Goal: Task Accomplishment & Management: Manage account settings

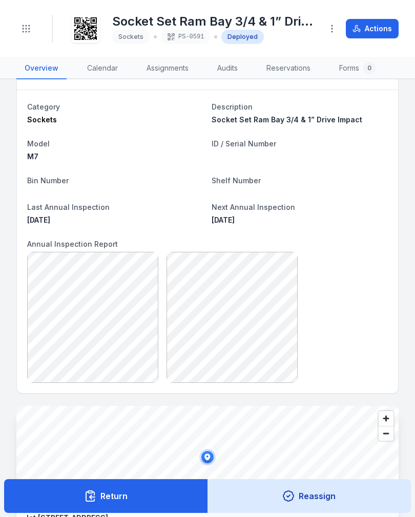
scroll to position [41, 0]
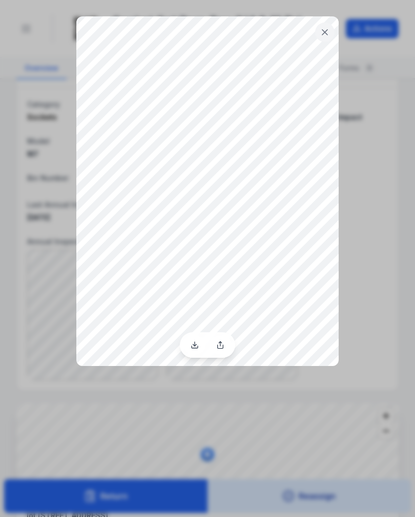
click at [322, 29] on icon at bounding box center [325, 32] width 10 height 10
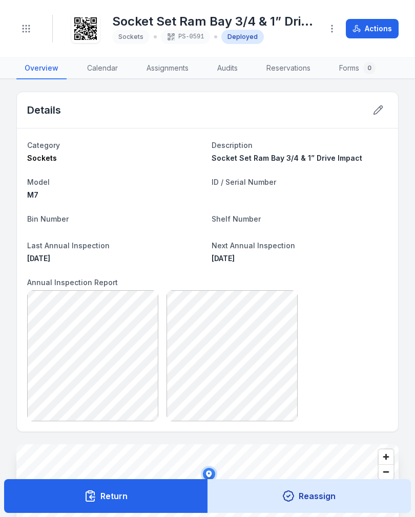
scroll to position [0, 0]
click at [20, 24] on button "Toggle Navigation" at bounding box center [25, 28] width 19 height 19
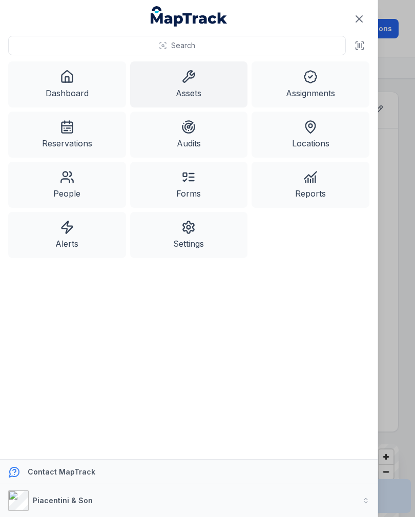
click at [195, 88] on link "Assets" at bounding box center [189, 84] width 118 height 46
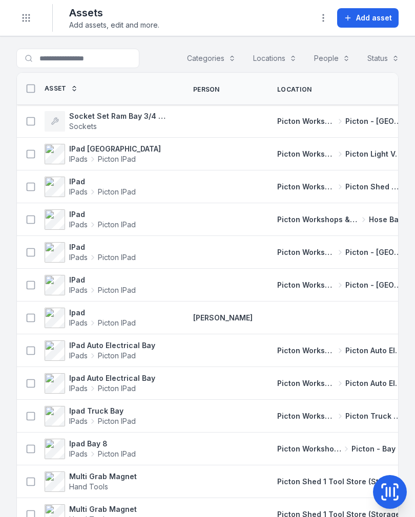
click at [160, 115] on strong "Socket Set Ram Bay 3/4 & 1” Drive Impact" at bounding box center [118, 116] width 99 height 10
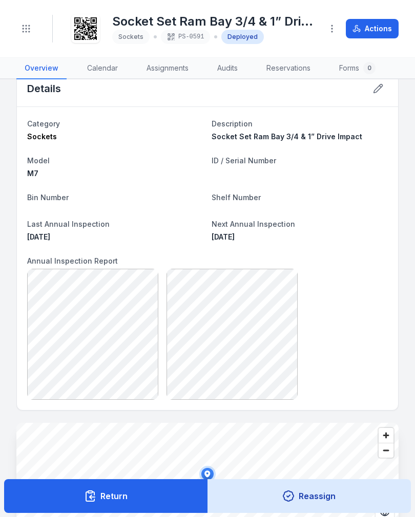
scroll to position [21, 0]
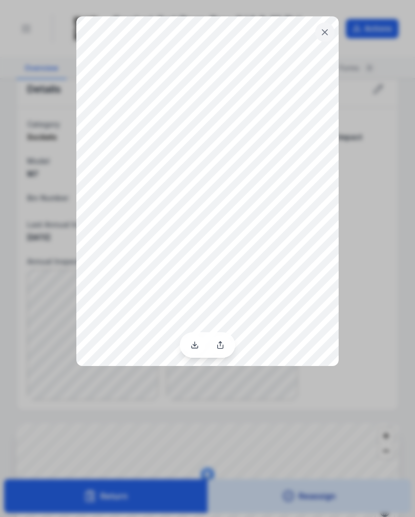
click at [326, 28] on icon at bounding box center [325, 32] width 10 height 10
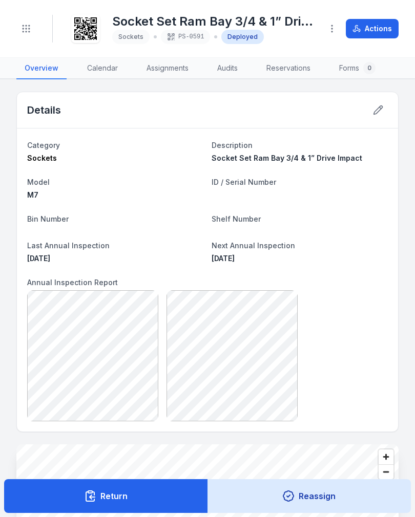
scroll to position [0, 0]
click at [375, 113] on icon at bounding box center [378, 110] width 10 height 10
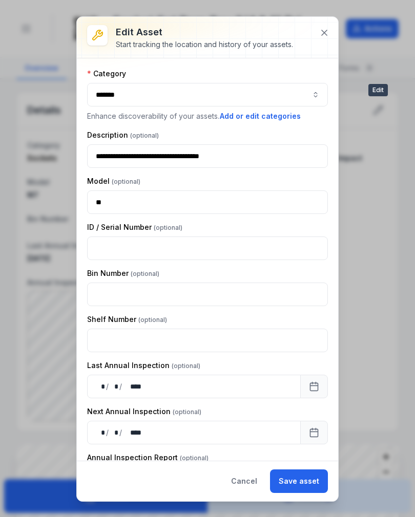
click at [326, 35] on icon at bounding box center [324, 32] width 5 height 5
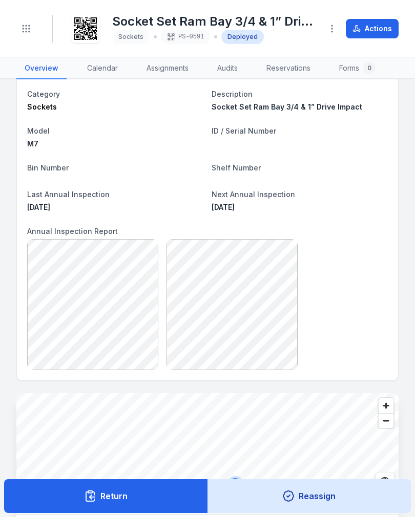
scroll to position [52, 0]
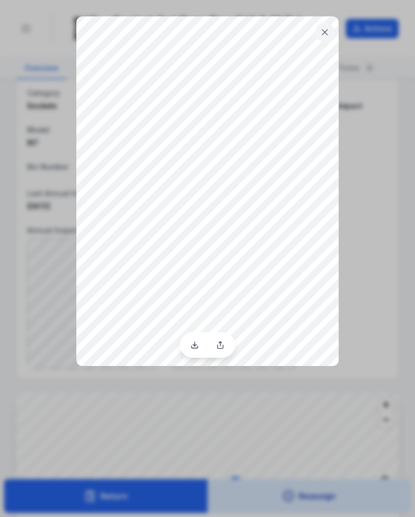
click at [321, 32] on icon at bounding box center [325, 32] width 10 height 10
click at [326, 33] on icon at bounding box center [324, 32] width 5 height 5
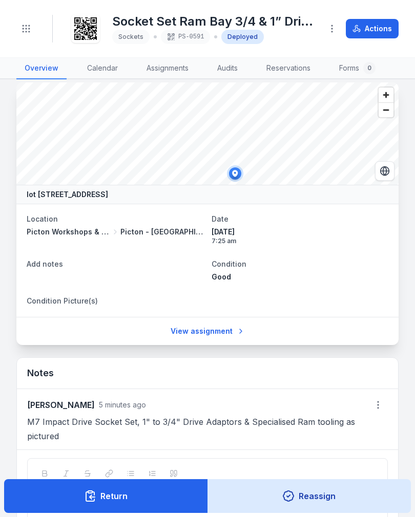
scroll to position [352, 0]
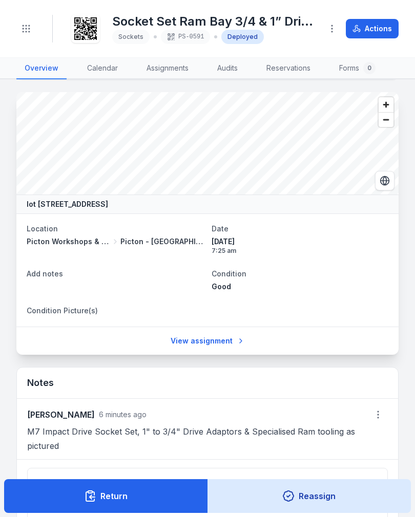
click at [17, 25] on button "Toggle Navigation" at bounding box center [25, 28] width 19 height 19
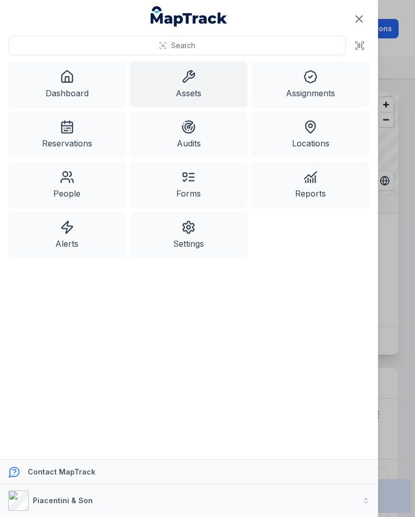
click at [174, 79] on link "Assets" at bounding box center [189, 84] width 118 height 46
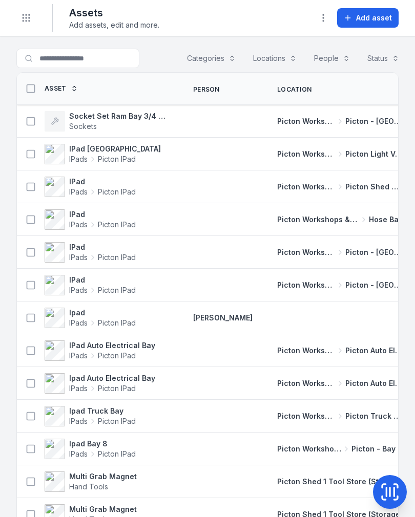
click at [106, 117] on strong "Socket Set Ram Bay 3/4 & 1” Drive Impact" at bounding box center [118, 116] width 99 height 10
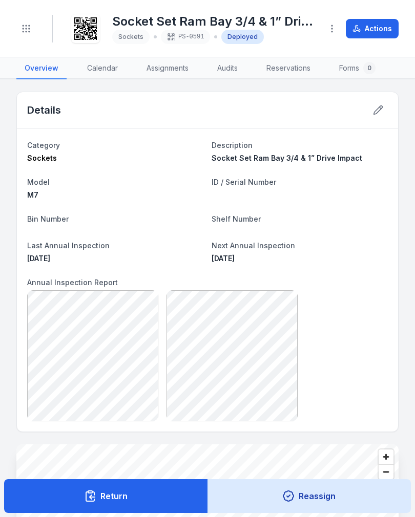
click at [333, 31] on icon "button" at bounding box center [332, 29] width 10 height 10
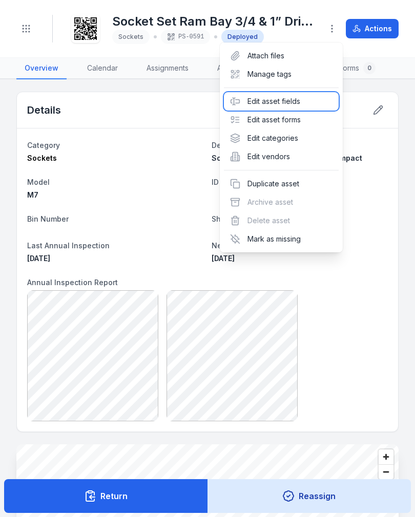
click at [280, 102] on div "Edit asset fields" at bounding box center [281, 101] width 115 height 18
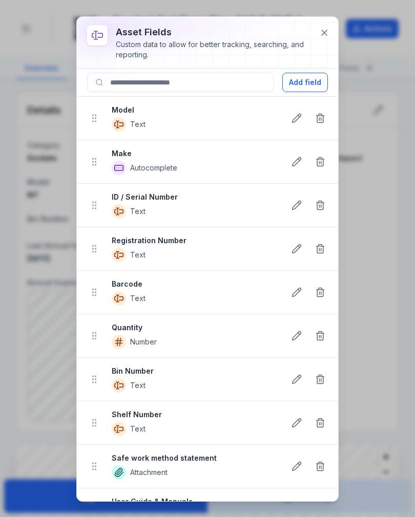
click at [324, 34] on icon at bounding box center [324, 33] width 10 height 10
